Goal: Check status: Check status

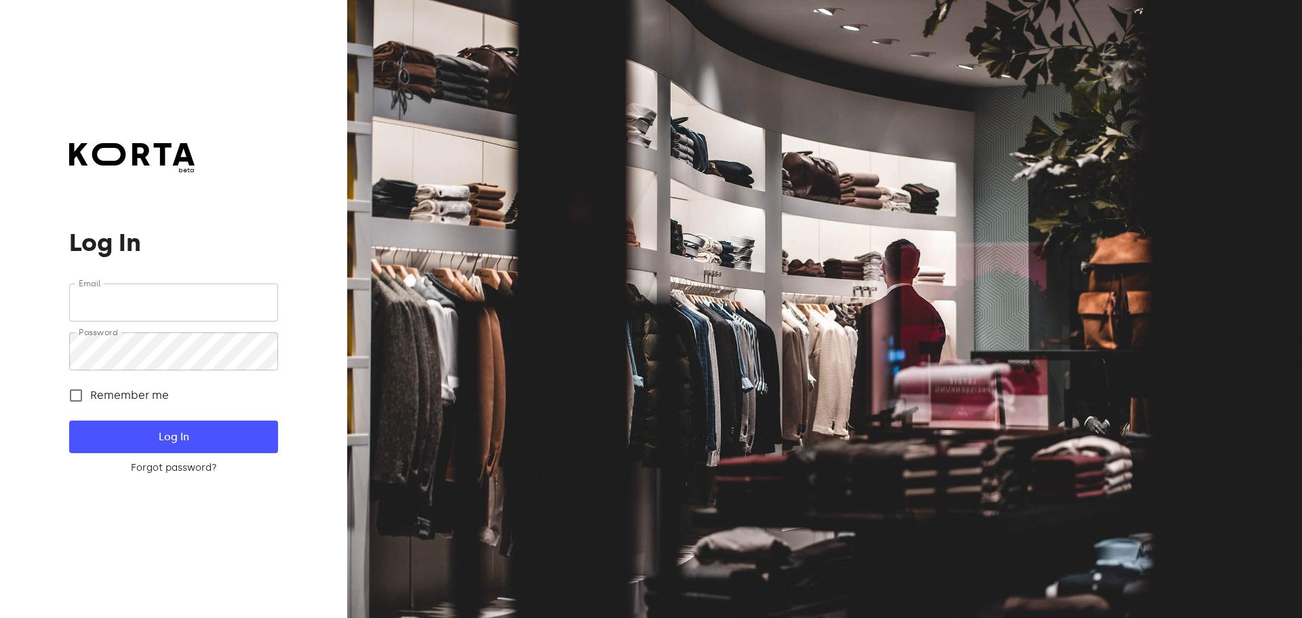
type input "[EMAIL_ADDRESS][DOMAIN_NAME]"
click at [130, 423] on button "Log In" at bounding box center [173, 436] width 208 height 33
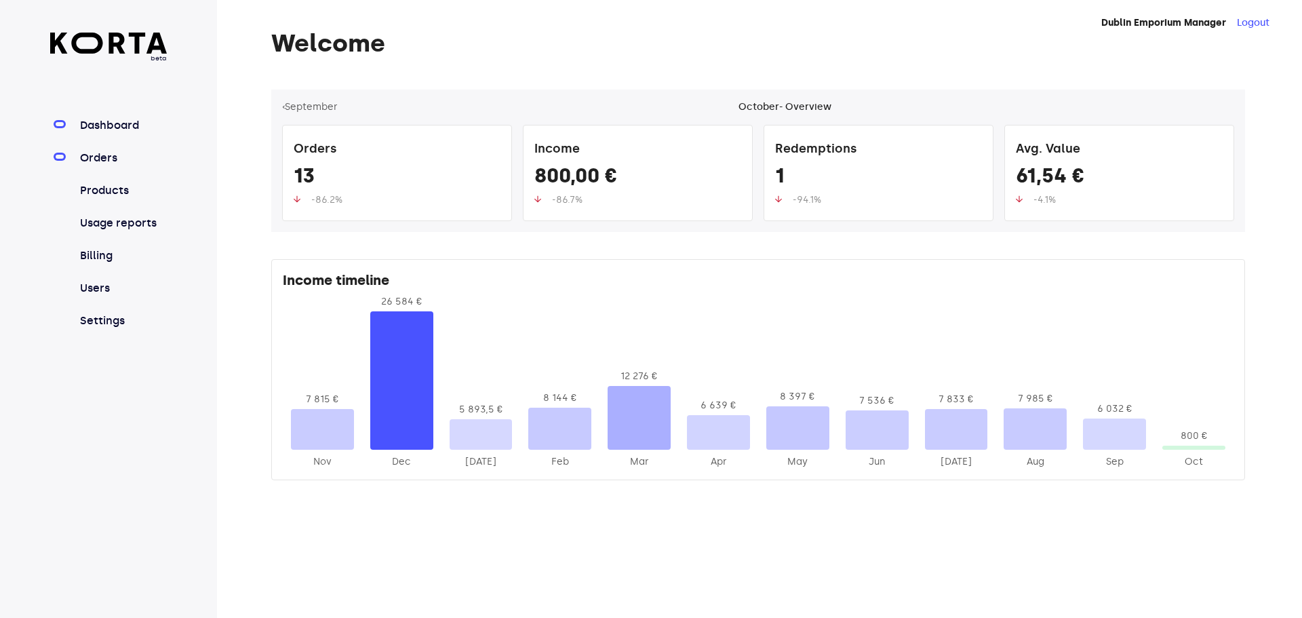
click at [96, 150] on link "Orders" at bounding box center [122, 158] width 90 height 16
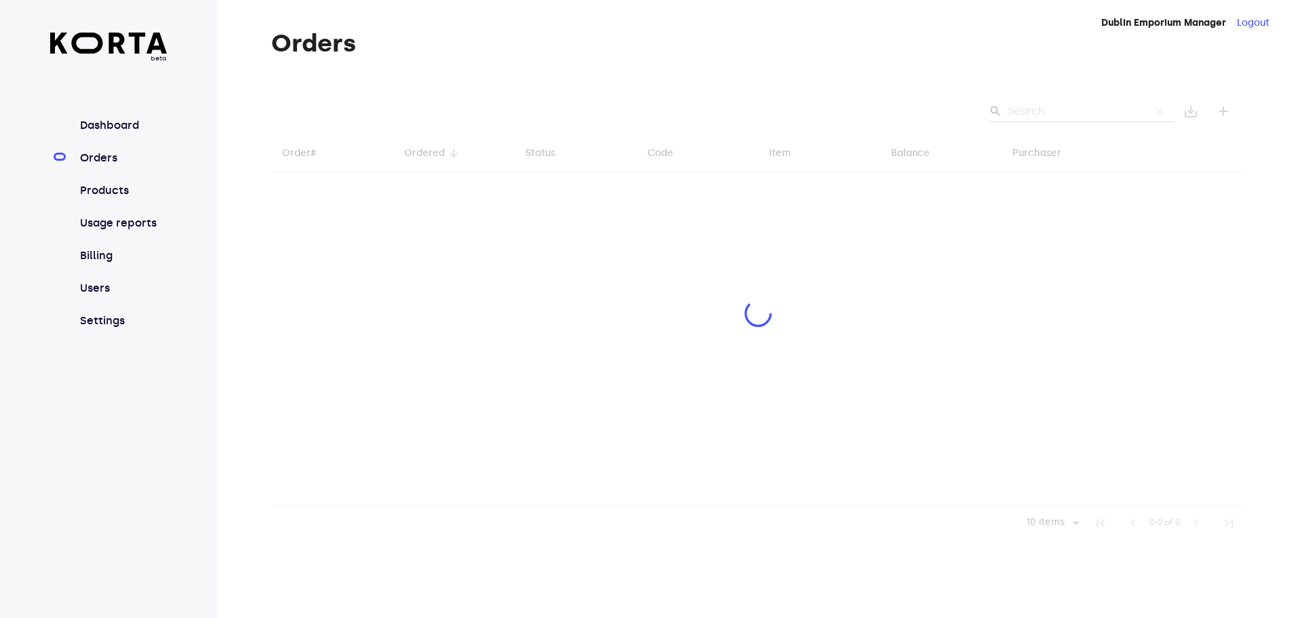
click at [1064, 98] on div at bounding box center [757, 314] width 973 height 451
click at [1064, 102] on div at bounding box center [757, 314] width 973 height 451
click at [1069, 104] on div at bounding box center [757, 314] width 973 height 451
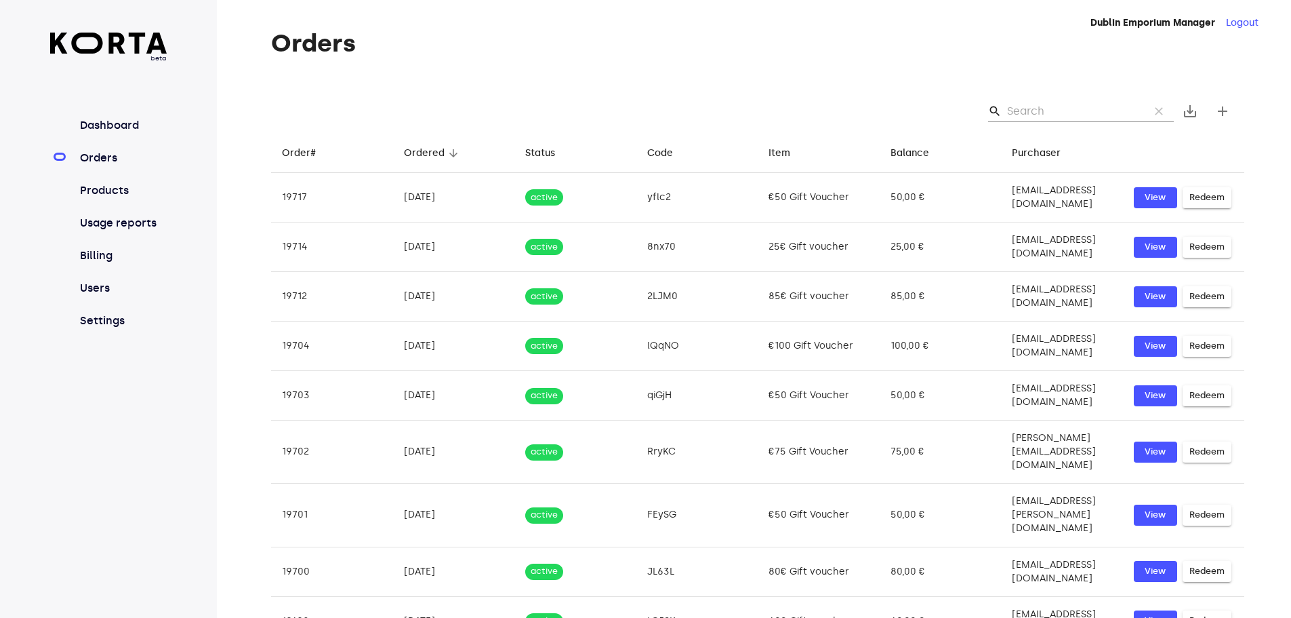
click at [1072, 113] on input "Search" at bounding box center [1073, 111] width 132 height 22
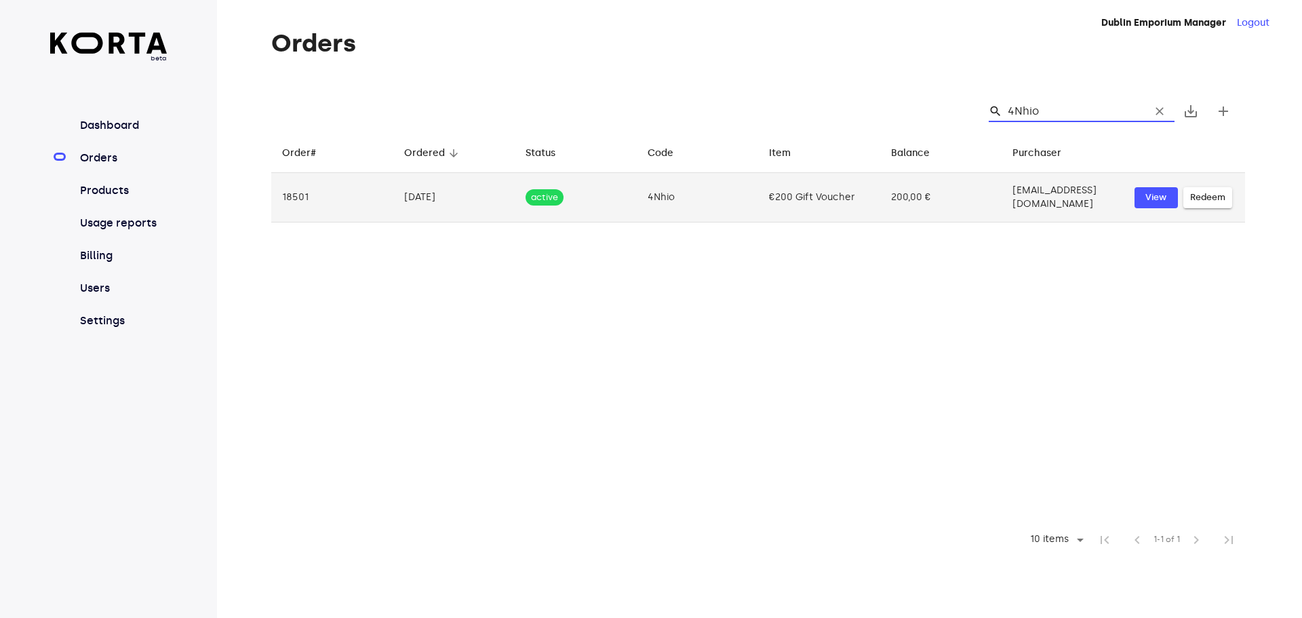
type input "4Nhio"
click at [944, 196] on td "200,00 €" at bounding box center [941, 197] width 122 height 49
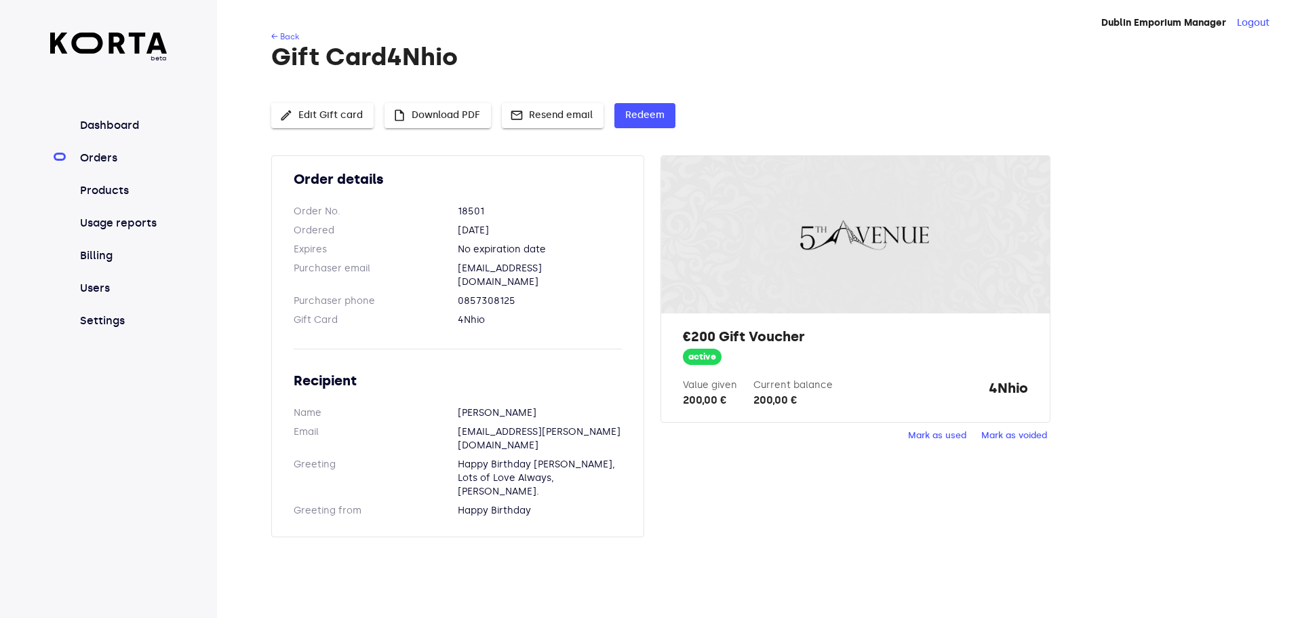
click at [1011, 392] on strong "4Nhio" at bounding box center [1007, 393] width 39 height 30
copy strong "4Nhio"
